Goal: Obtain resource: Obtain resource

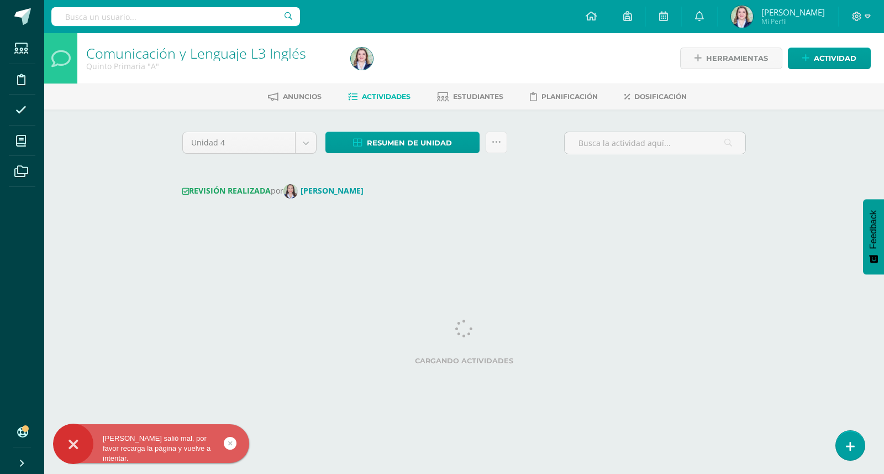
click at [718, 200] on div "Unidad 4 Unidad 1 Unidad 2 Unidad 3 Unidad 4 Resumen de unidad Descargar como H…" at bounding box center [464, 178] width 573 height 93
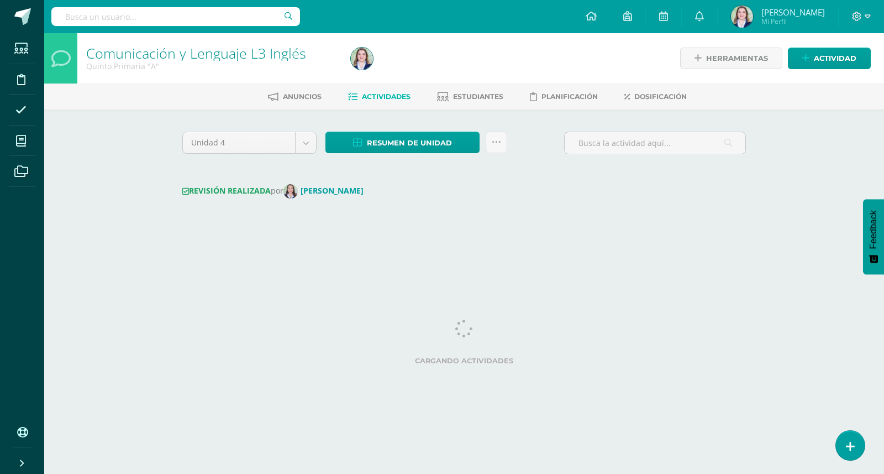
click at [774, 145] on div "Comunicación y Lenguaje L3 Inglés Quinto Primaria "A" Herramientas Detalle de a…" at bounding box center [464, 140] width 840 height 214
click at [437, 141] on span "Resumen de unidad" at bounding box center [409, 143] width 85 height 20
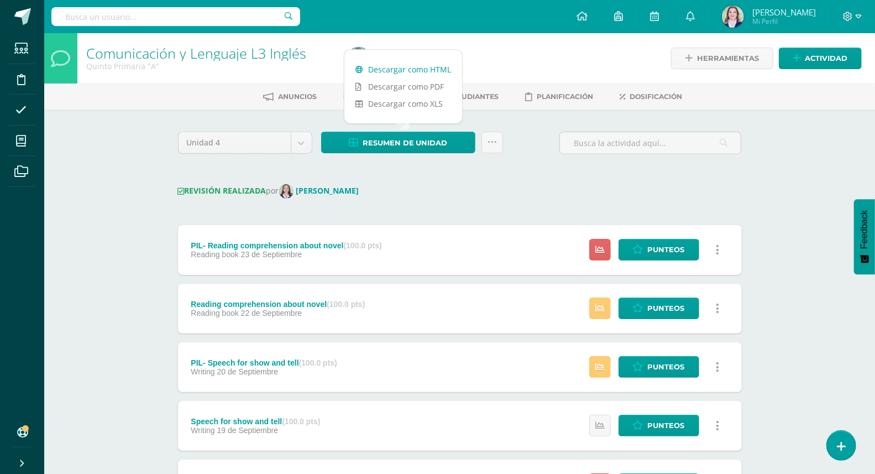
click at [422, 64] on link "Descargar como HTML" at bounding box center [403, 69] width 118 height 17
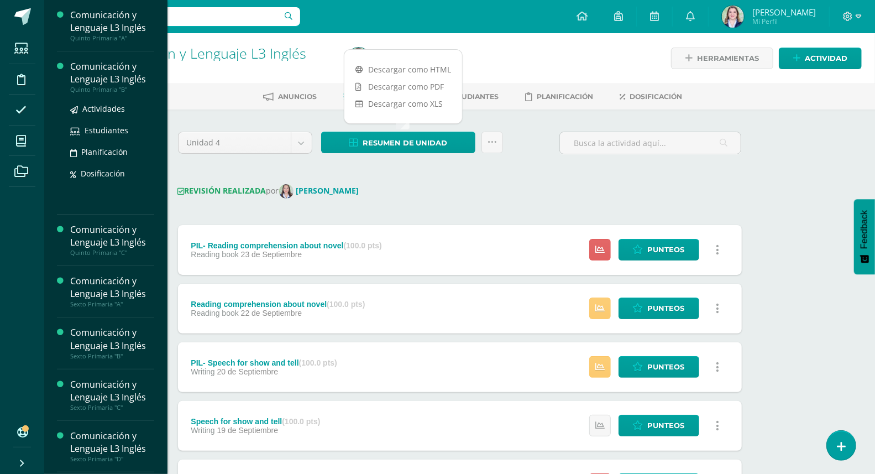
click at [96, 82] on div "Comunicación y Lenguaje L3 Inglés" at bounding box center [112, 72] width 84 height 25
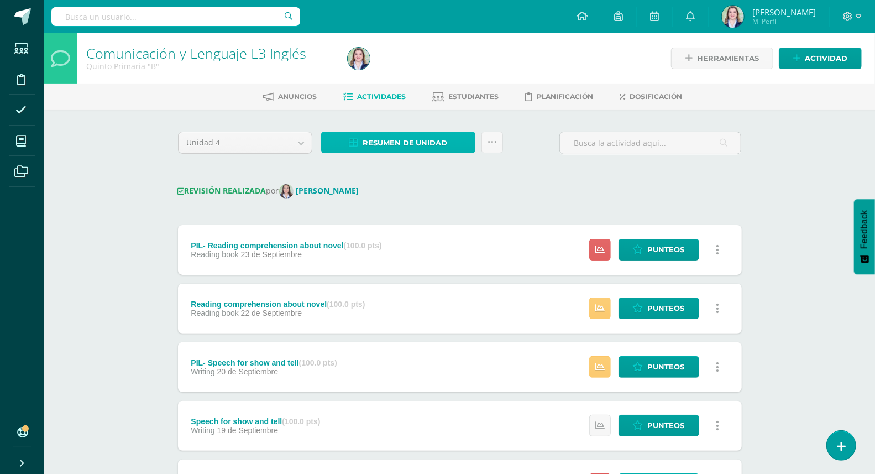
click at [383, 143] on span "Resumen de unidad" at bounding box center [405, 143] width 85 height 20
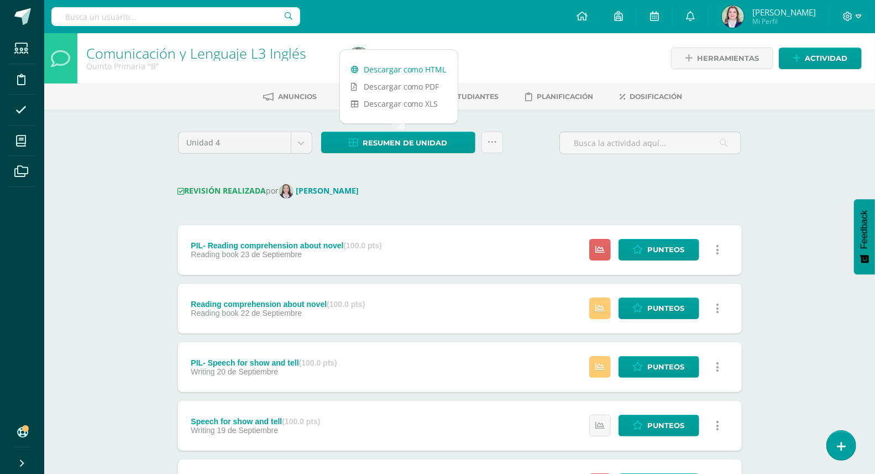
click at [402, 69] on link "Descargar como HTML" at bounding box center [399, 69] width 118 height 17
